Goal: Information Seeking & Learning: Understand process/instructions

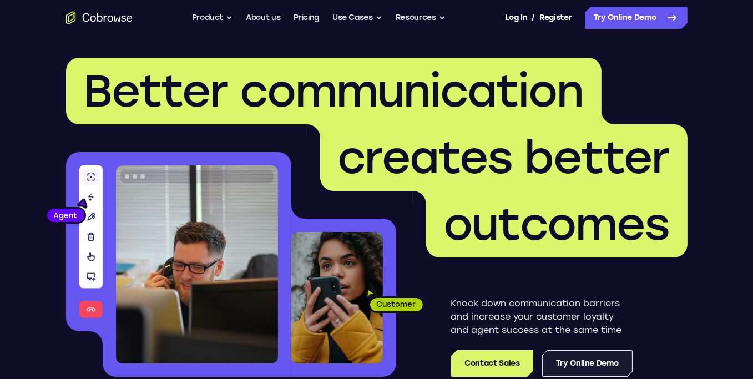
click at [586, 356] on link "Try Online Demo" at bounding box center [587, 363] width 90 height 27
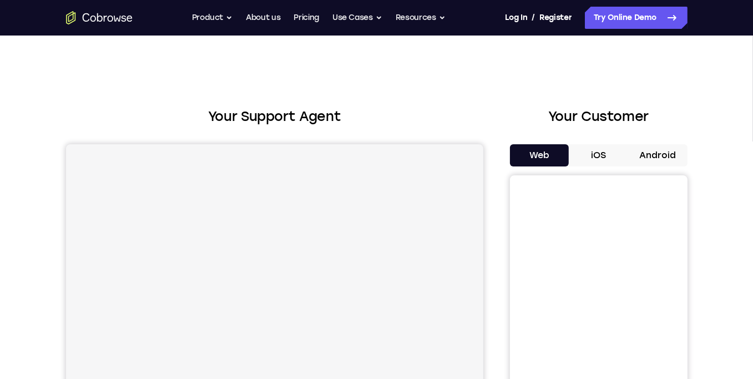
click at [677, 151] on button "Android" at bounding box center [657, 155] width 59 height 22
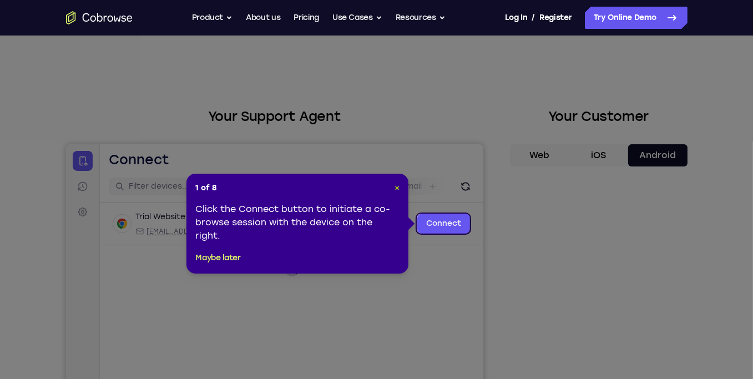
click at [396, 184] on span "×" at bounding box center [397, 187] width 5 height 9
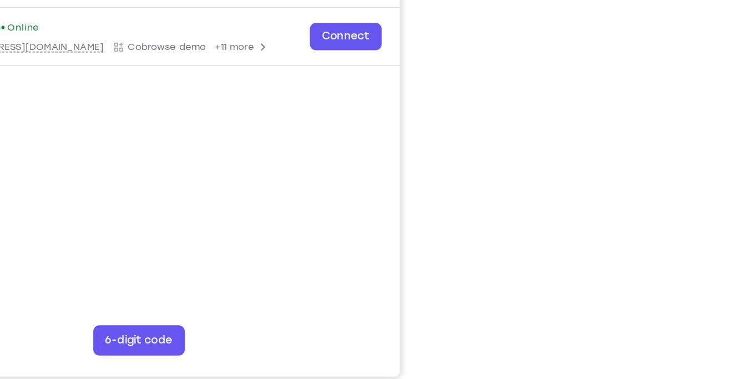
scroll to position [138, 0]
